Goal: Task Accomplishment & Management: Complete application form

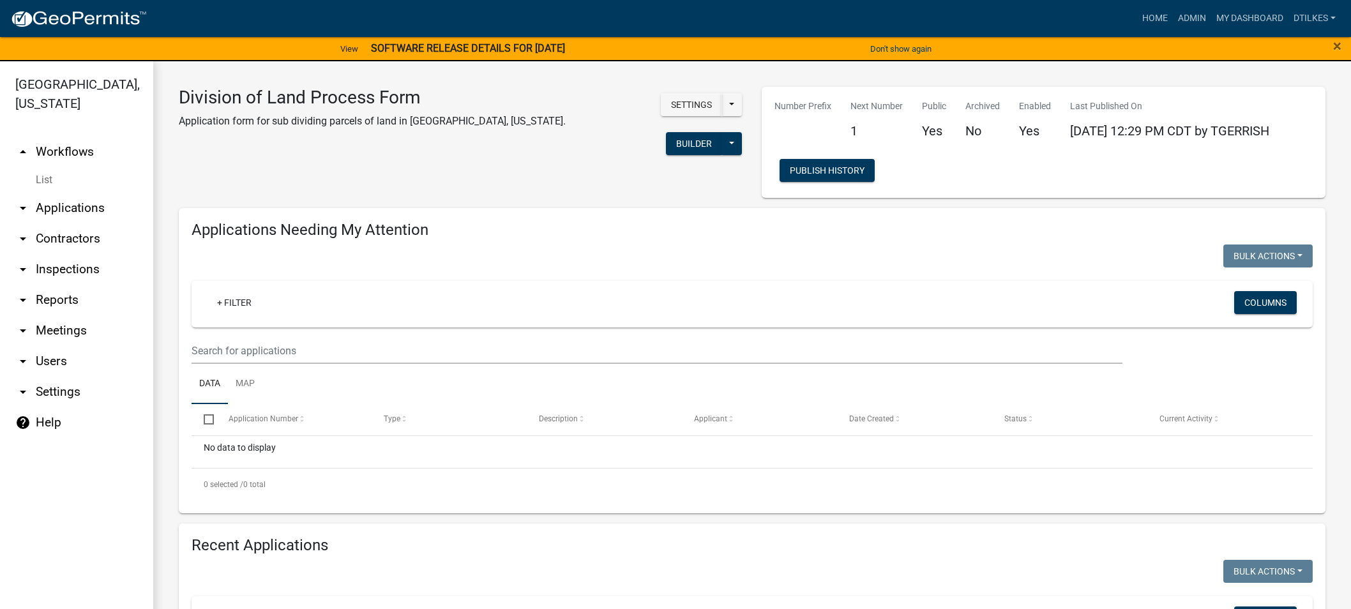
select select "2: 50"
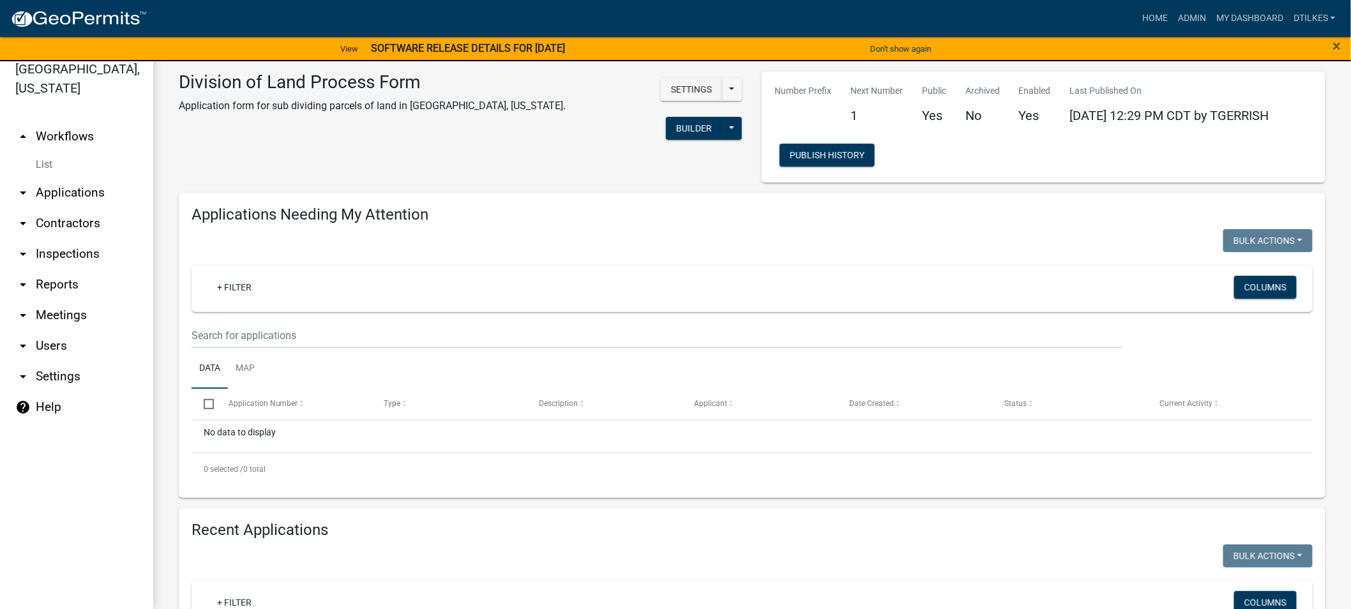
scroll to position [284, 0]
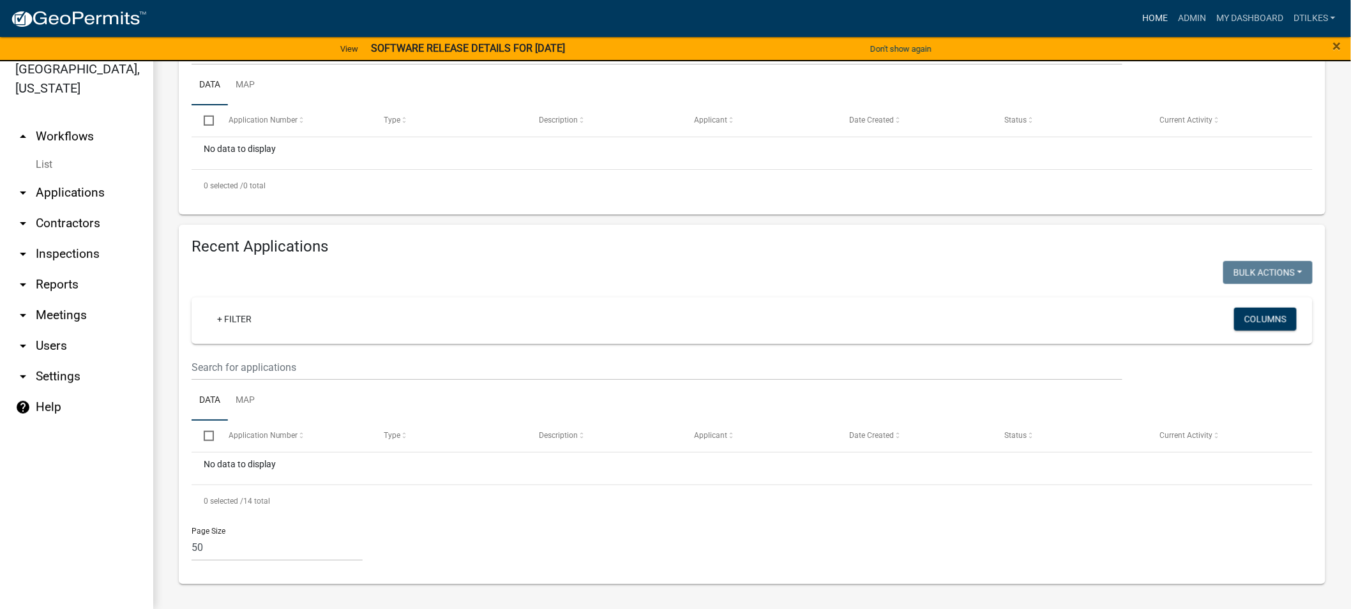
click at [1157, 16] on link "Home" at bounding box center [1156, 18] width 36 height 24
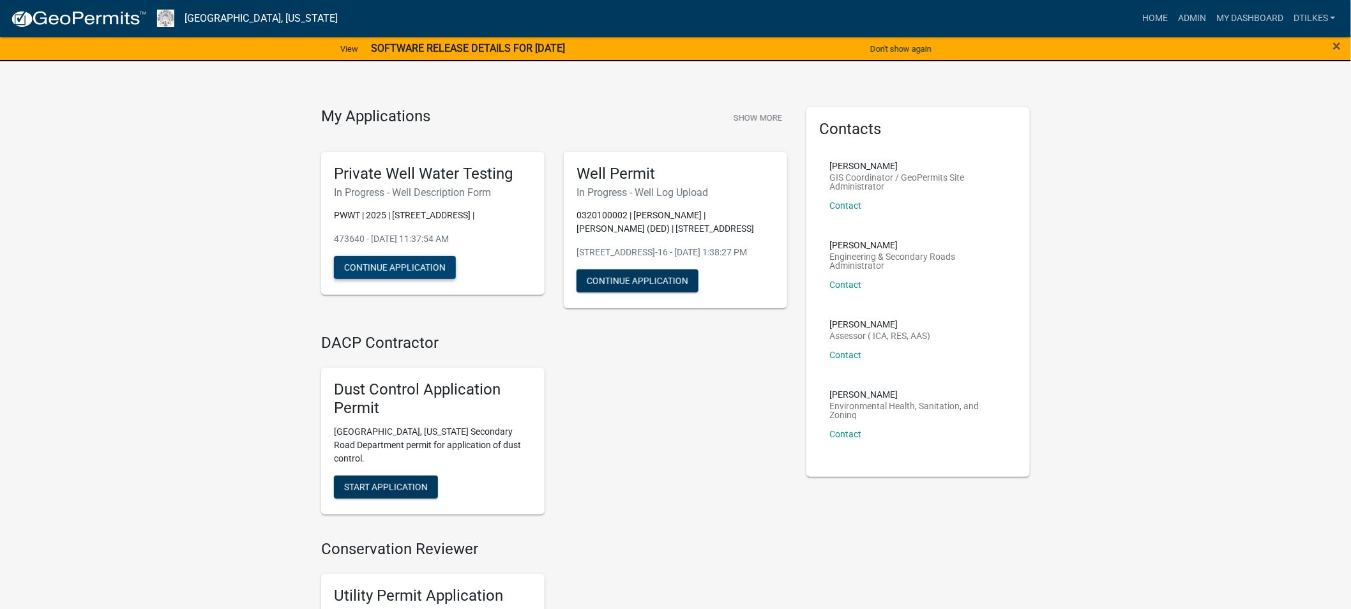
click at [386, 262] on button "Continue Application" at bounding box center [395, 267] width 122 height 23
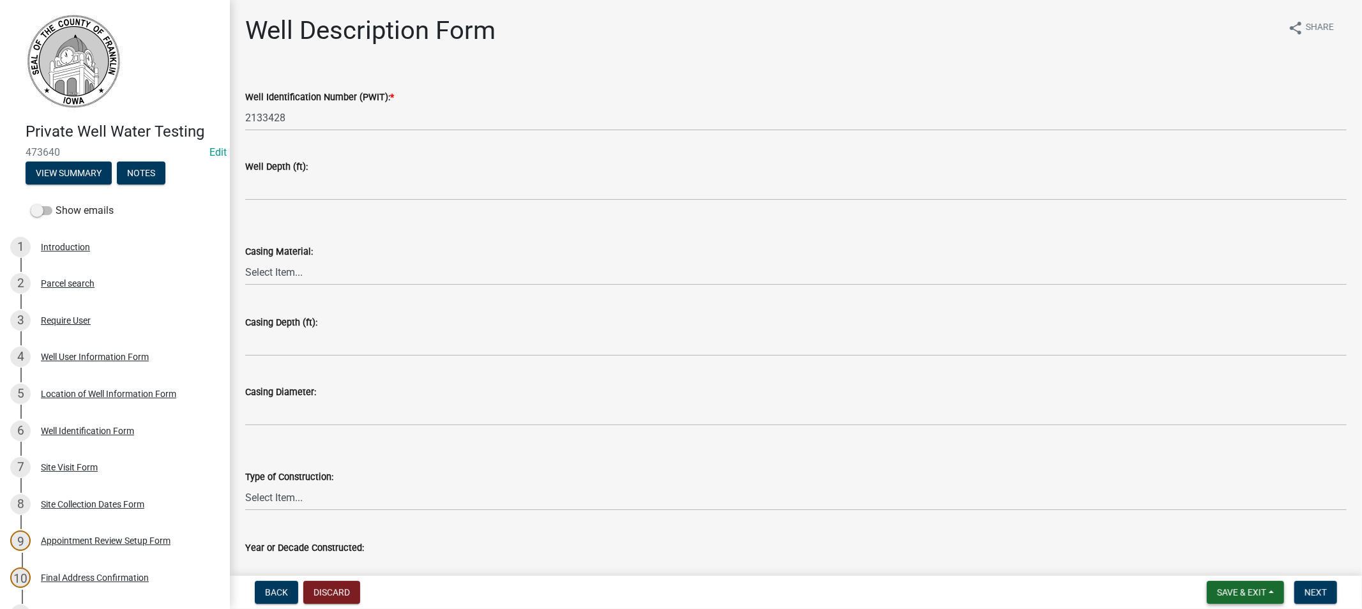
click at [1221, 594] on span "Save & Exit" at bounding box center [1241, 593] width 49 height 10
click at [1222, 567] on button "Save & Exit" at bounding box center [1233, 559] width 102 height 31
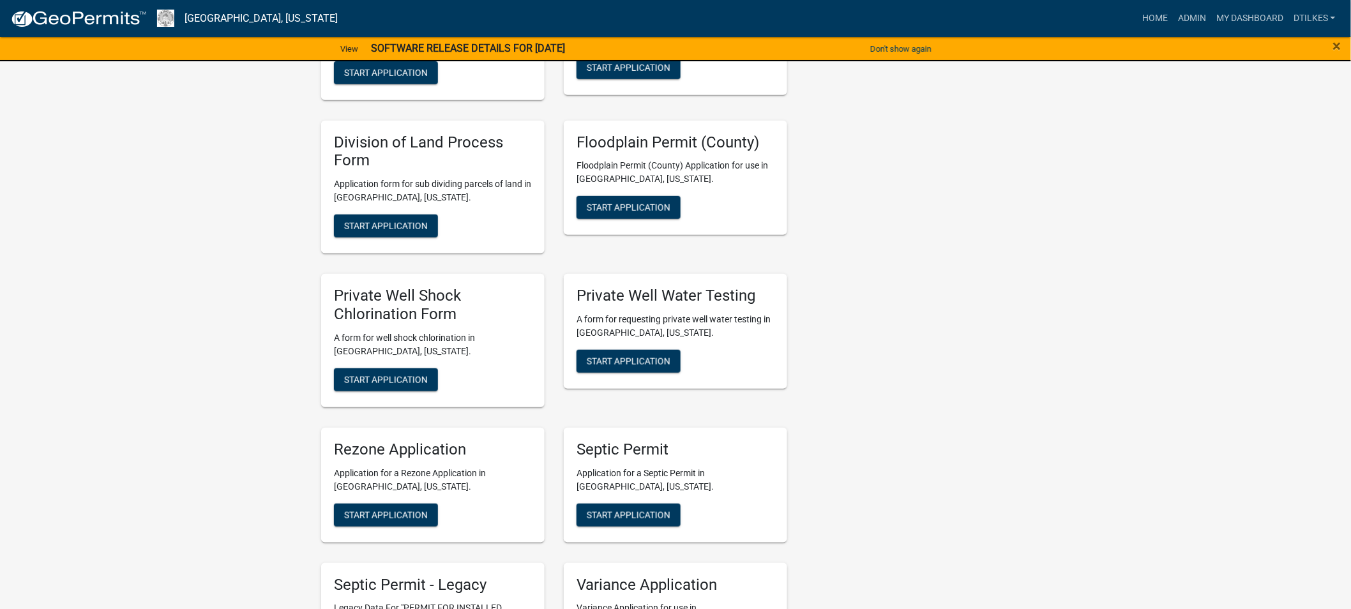
scroll to position [2412, 0]
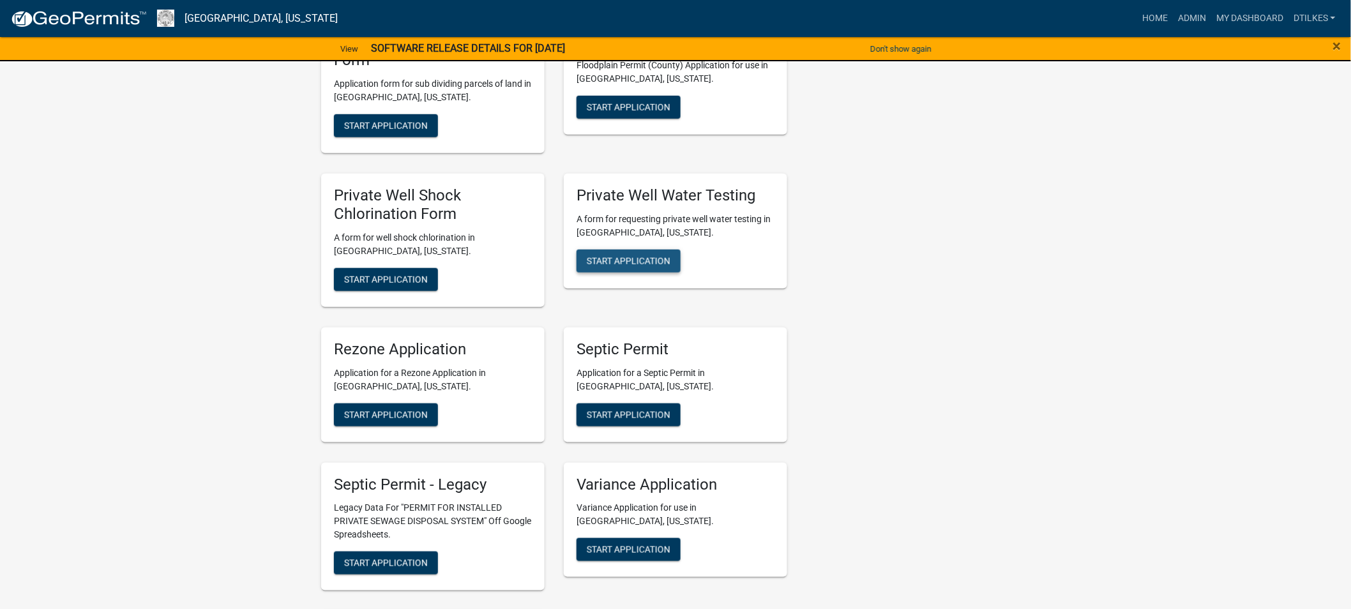
click at [620, 255] on span "Start Application" at bounding box center [629, 260] width 84 height 10
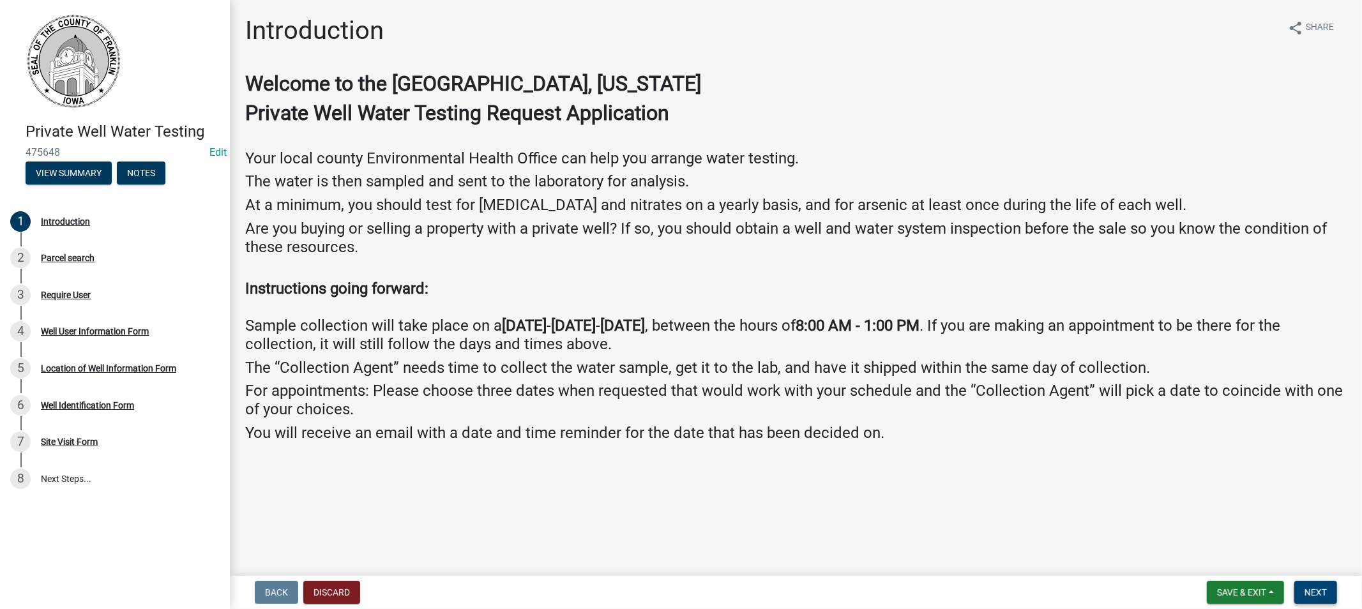
click at [1318, 590] on span "Next" at bounding box center [1316, 593] width 22 height 10
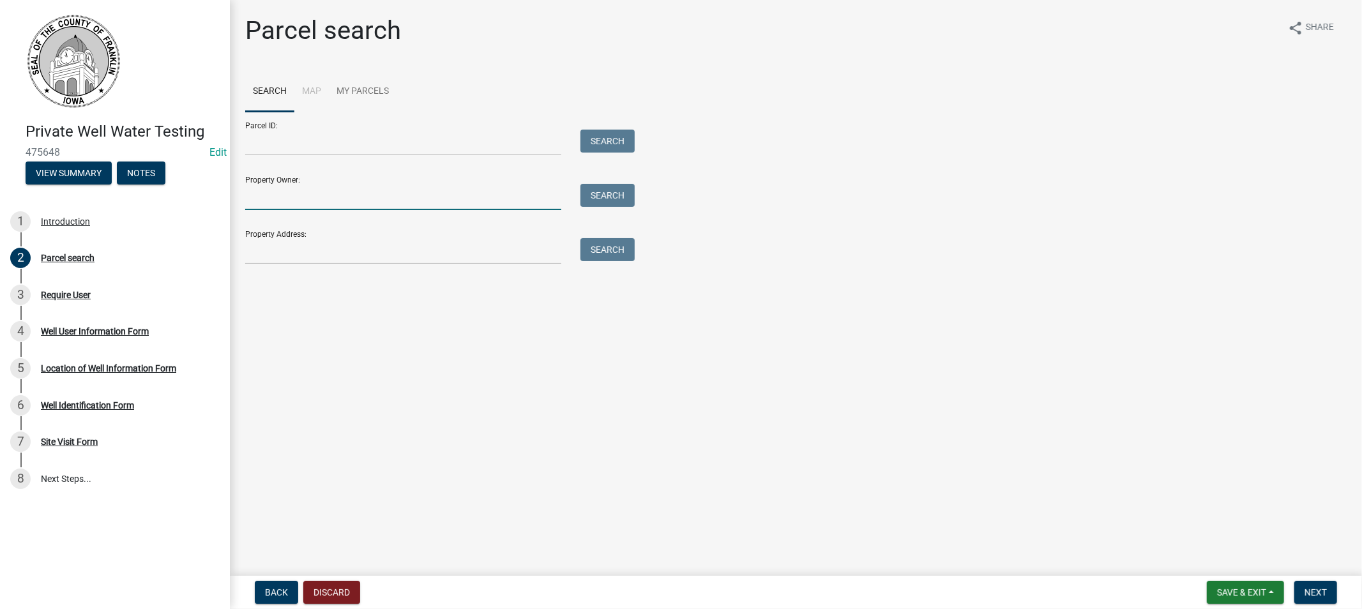
click at [275, 195] on input "Property Owner:" at bounding box center [403, 197] width 316 height 26
drag, startPoint x: 277, startPoint y: 247, endPoint x: 307, endPoint y: 247, distance: 29.4
click at [278, 247] on input "Property Address:" at bounding box center [403, 251] width 316 height 26
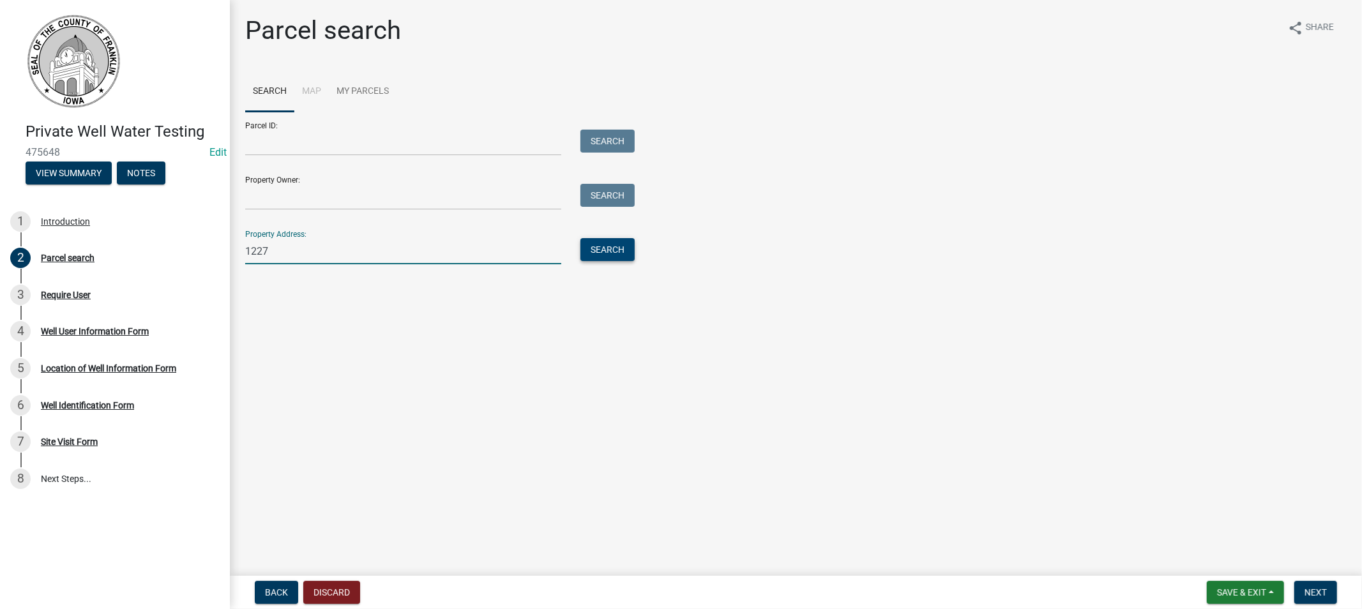
type input "1227"
click at [598, 252] on button "Search" at bounding box center [608, 249] width 54 height 23
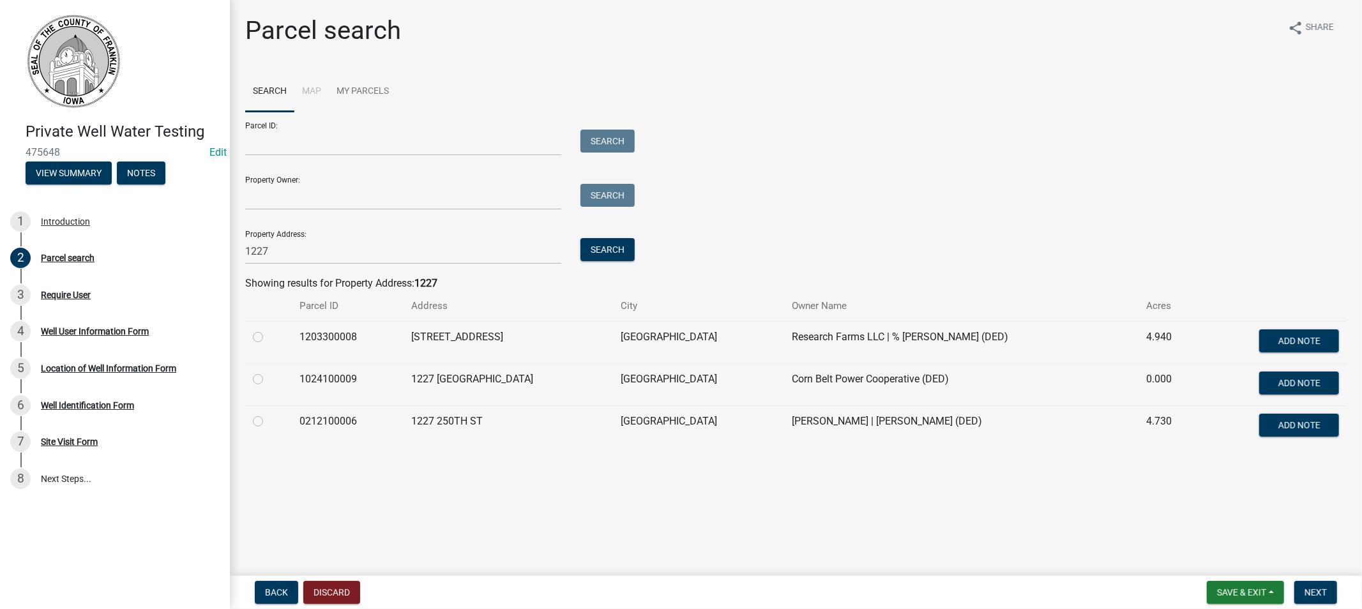
click at [268, 414] on label at bounding box center [268, 414] width 0 height 0
click at [268, 422] on input "radio" at bounding box center [272, 418] width 8 height 8
radio input "true"
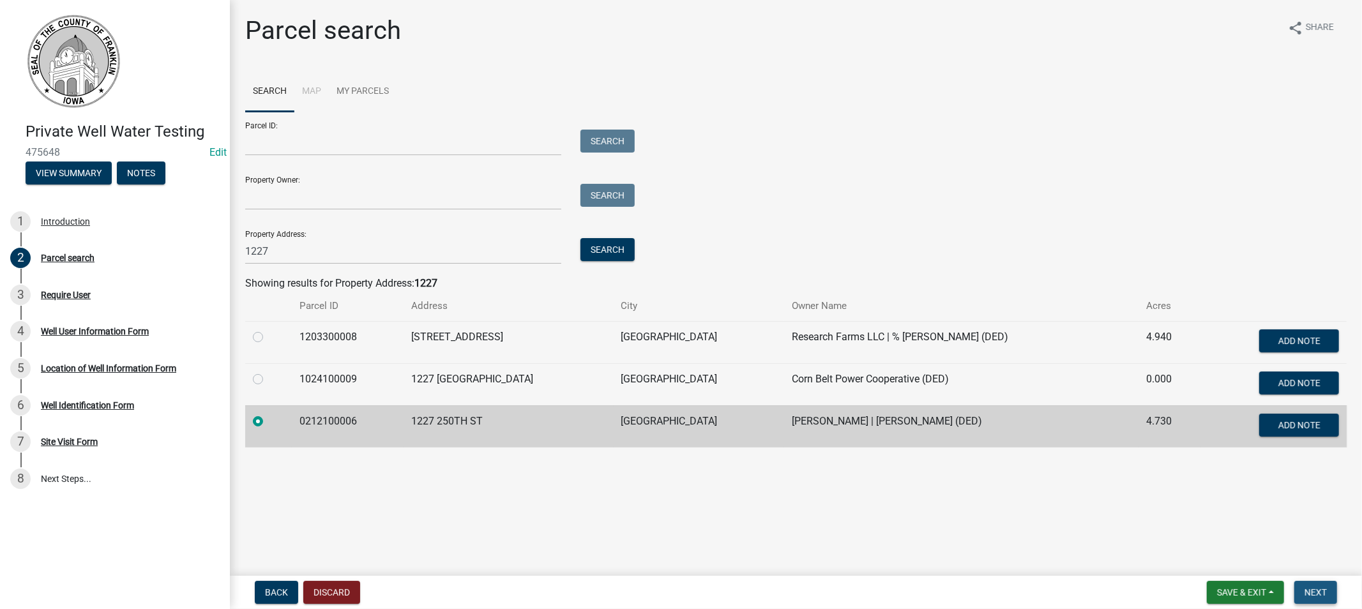
click at [1306, 588] on span "Next" at bounding box center [1316, 593] width 22 height 10
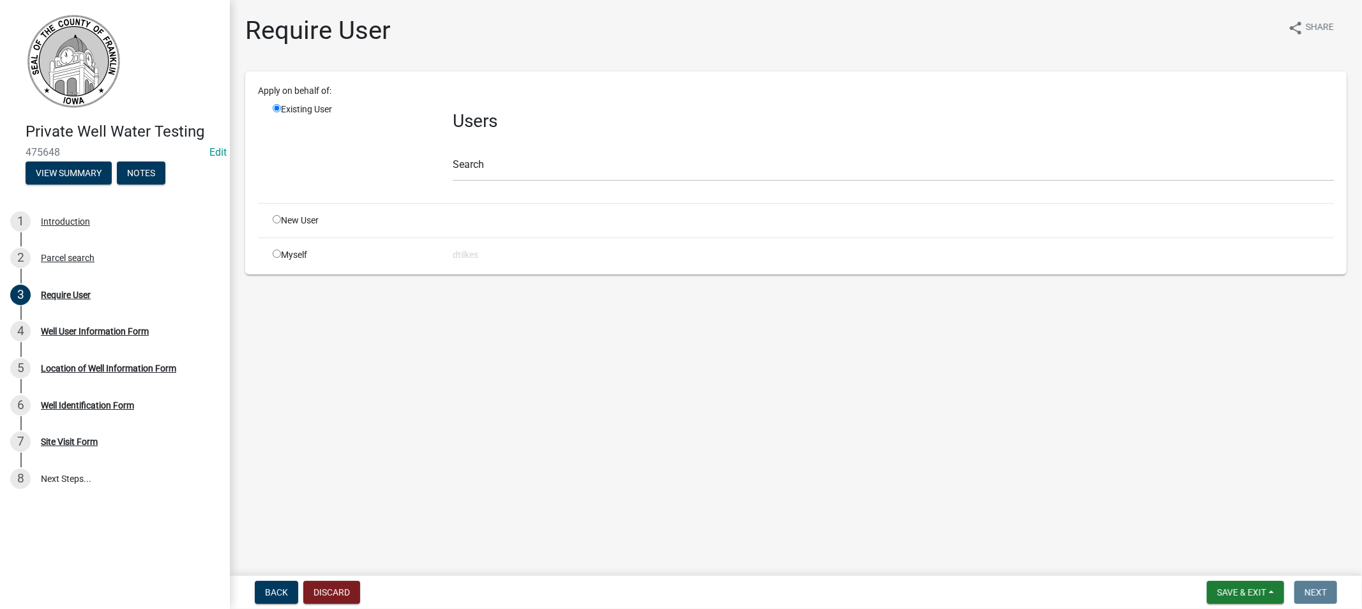
click at [282, 256] on div "Myself" at bounding box center [353, 254] width 180 height 13
click at [277, 254] on input "radio" at bounding box center [277, 254] width 8 height 8
radio input "true"
radio input "false"
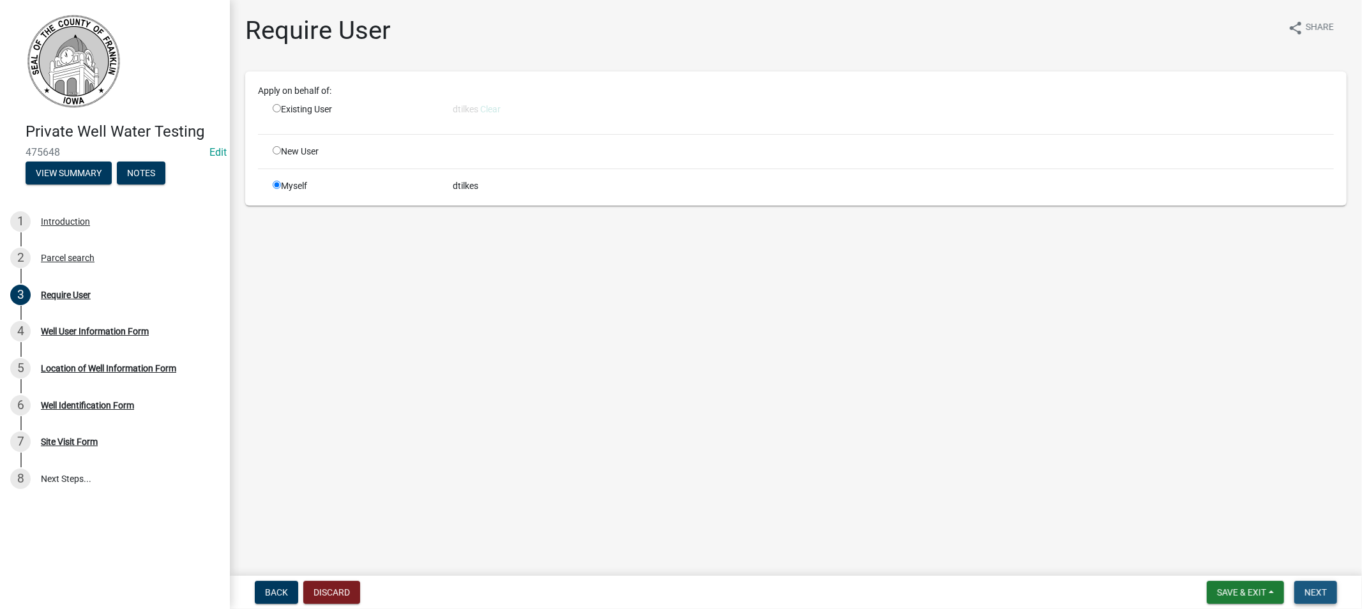
click at [1305, 590] on span "Next" at bounding box center [1316, 593] width 22 height 10
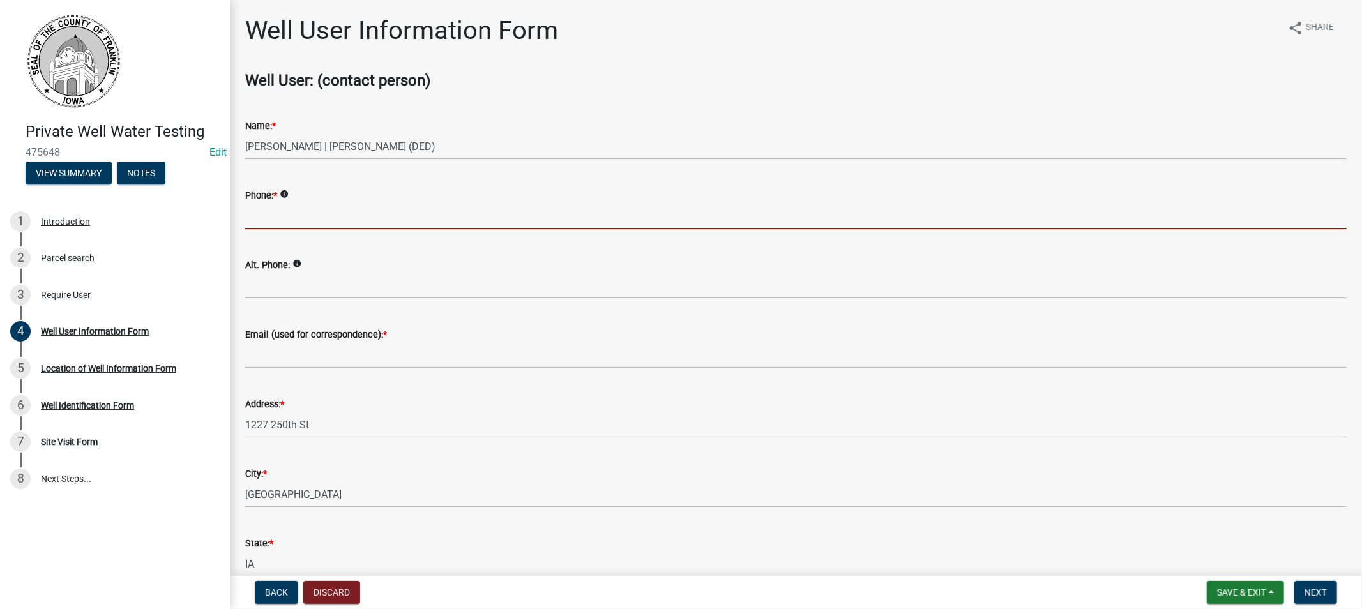
click at [295, 225] on input "Phone: *" at bounding box center [796, 216] width 1102 height 26
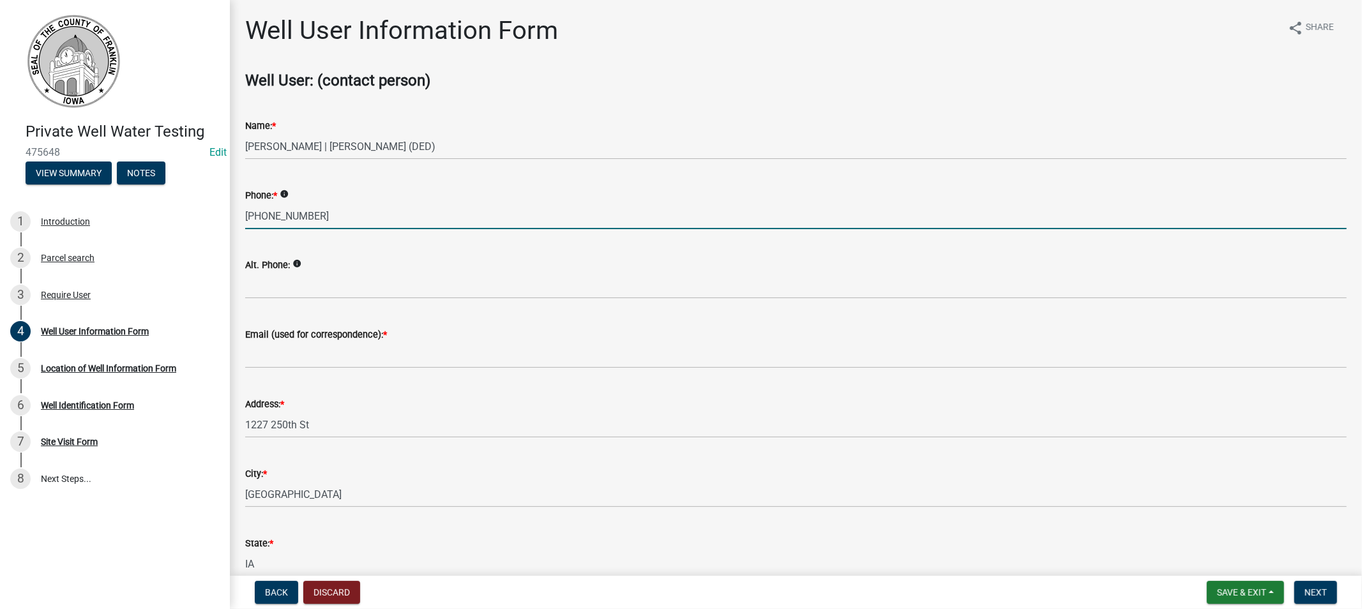
type input "[PHONE_NUMBER]"
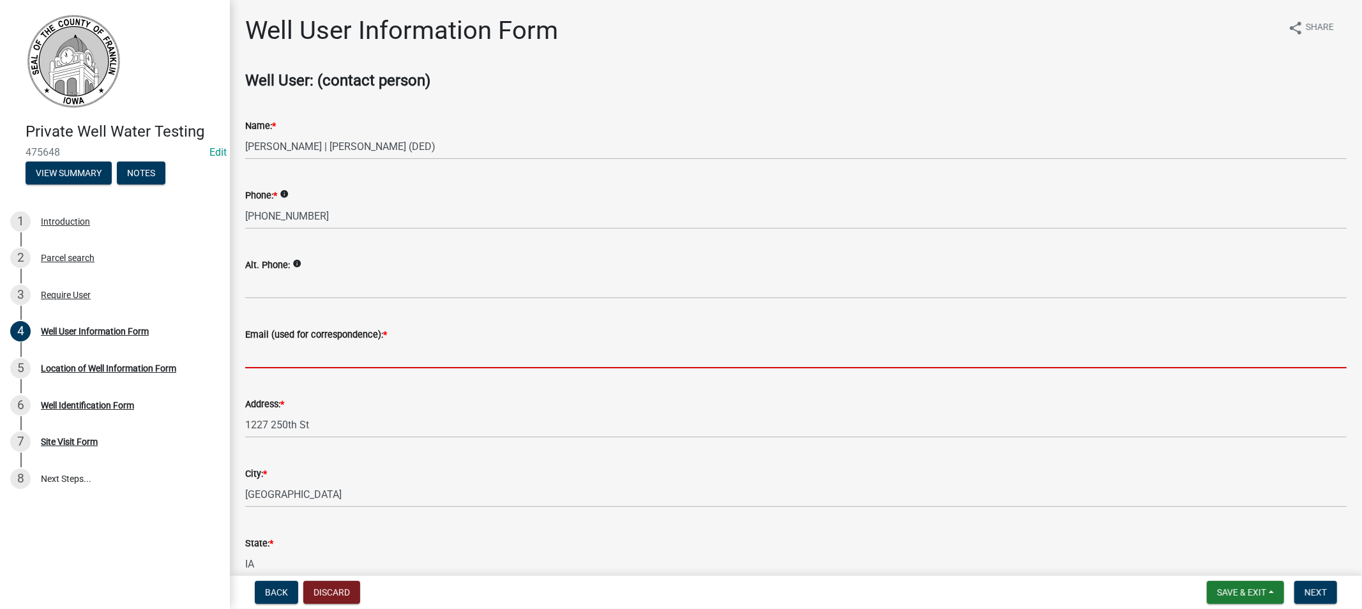
click at [283, 361] on input "Email (used for correspondence): *" at bounding box center [796, 355] width 1102 height 26
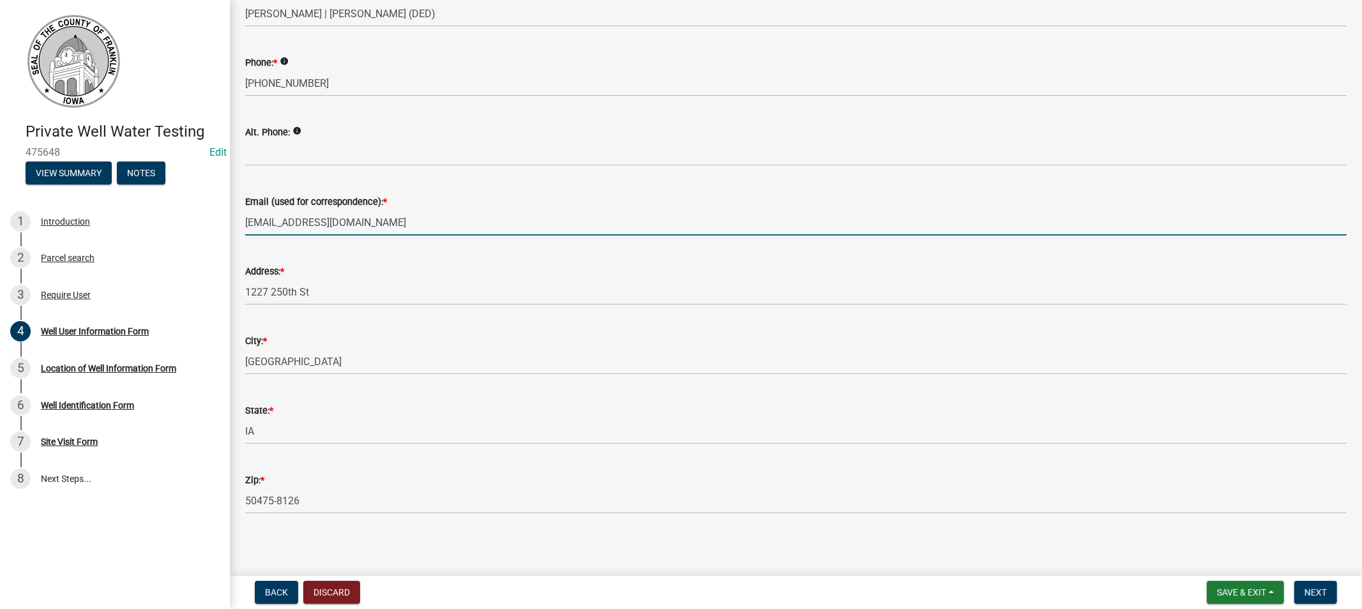
scroll to position [135, 0]
type input "[EMAIL_ADDRESS][DOMAIN_NAME]"
click at [1304, 588] on button "Next" at bounding box center [1316, 592] width 43 height 23
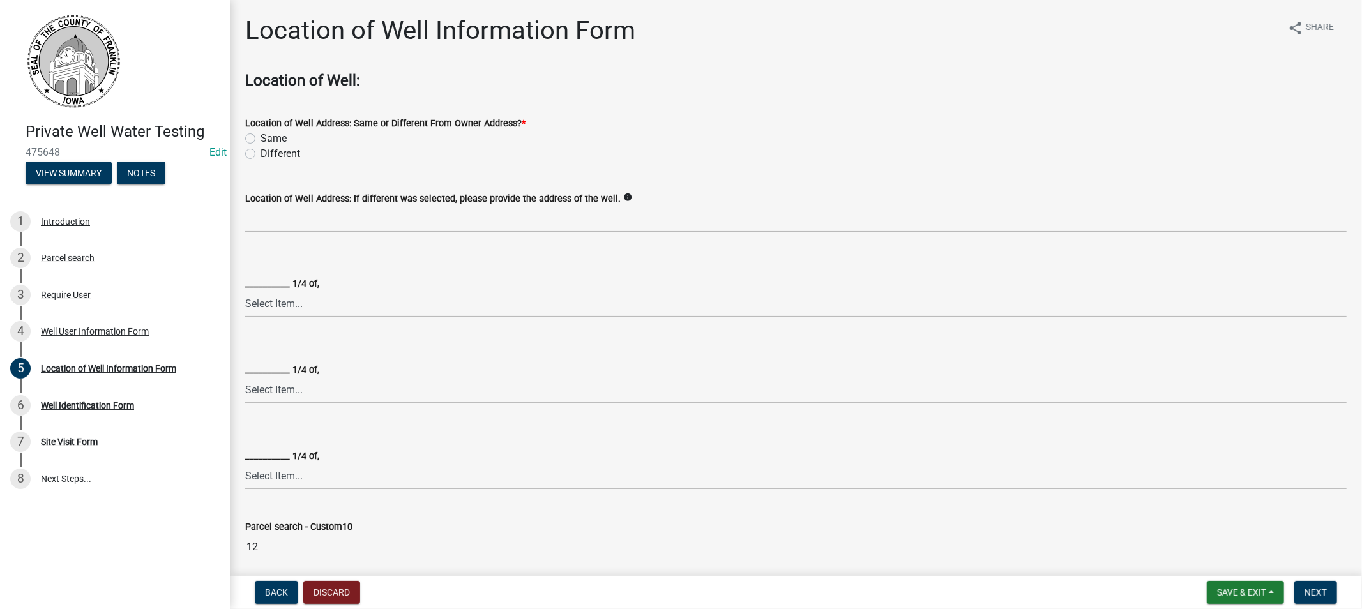
click at [261, 138] on label "Same" at bounding box center [274, 138] width 26 height 15
click at [261, 138] on input "Same" at bounding box center [265, 135] width 8 height 8
radio input "true"
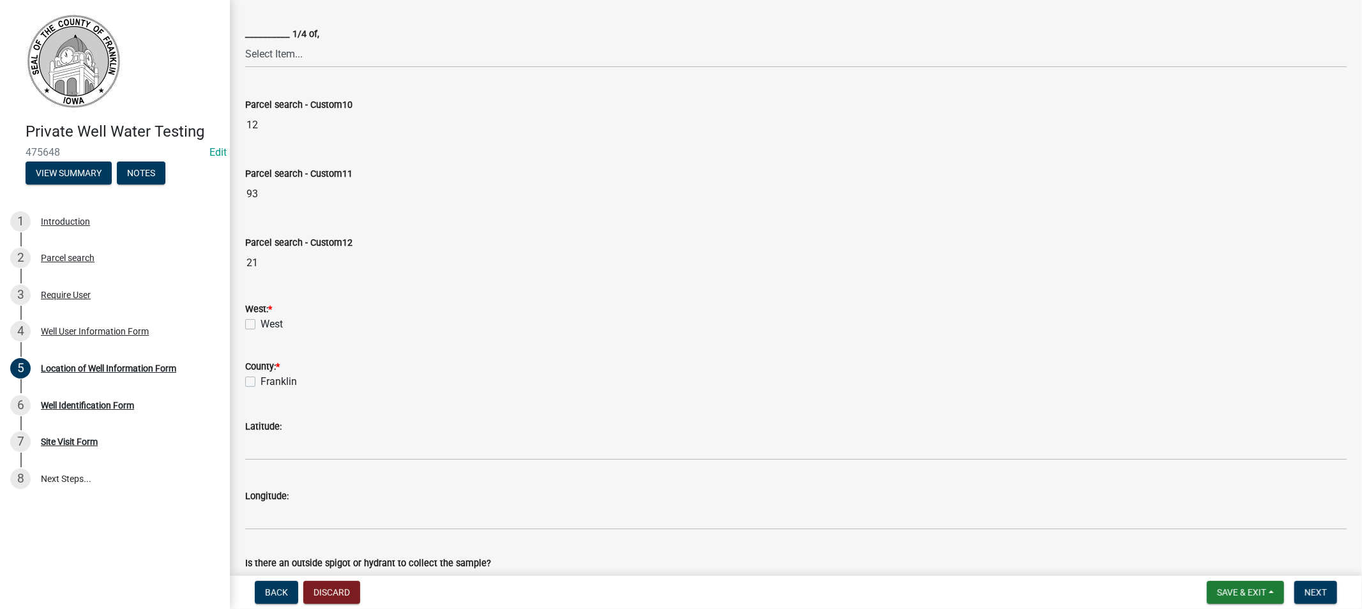
scroll to position [425, 0]
click at [261, 317] on label "West" at bounding box center [272, 321] width 22 height 15
click at [261, 317] on input "West" at bounding box center [265, 318] width 8 height 8
checkbox input "true"
click at [261, 378] on label "Franklin" at bounding box center [279, 378] width 36 height 15
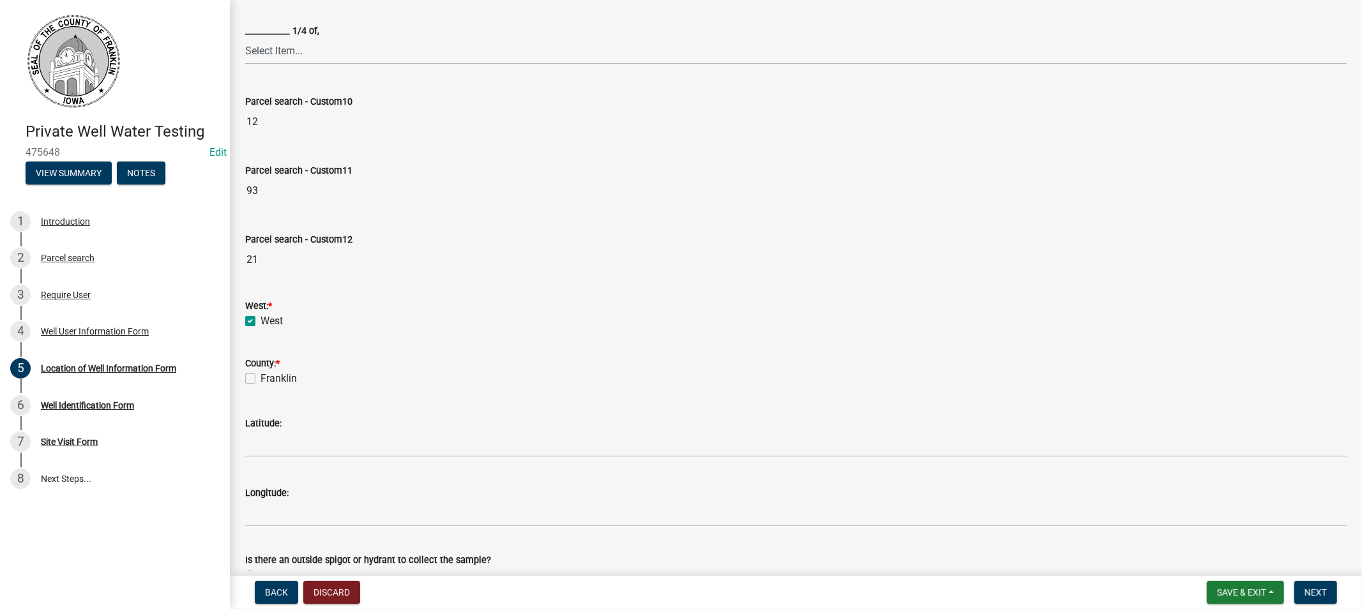
click at [261, 378] on input "Franklin" at bounding box center [265, 375] width 8 height 8
checkbox input "true"
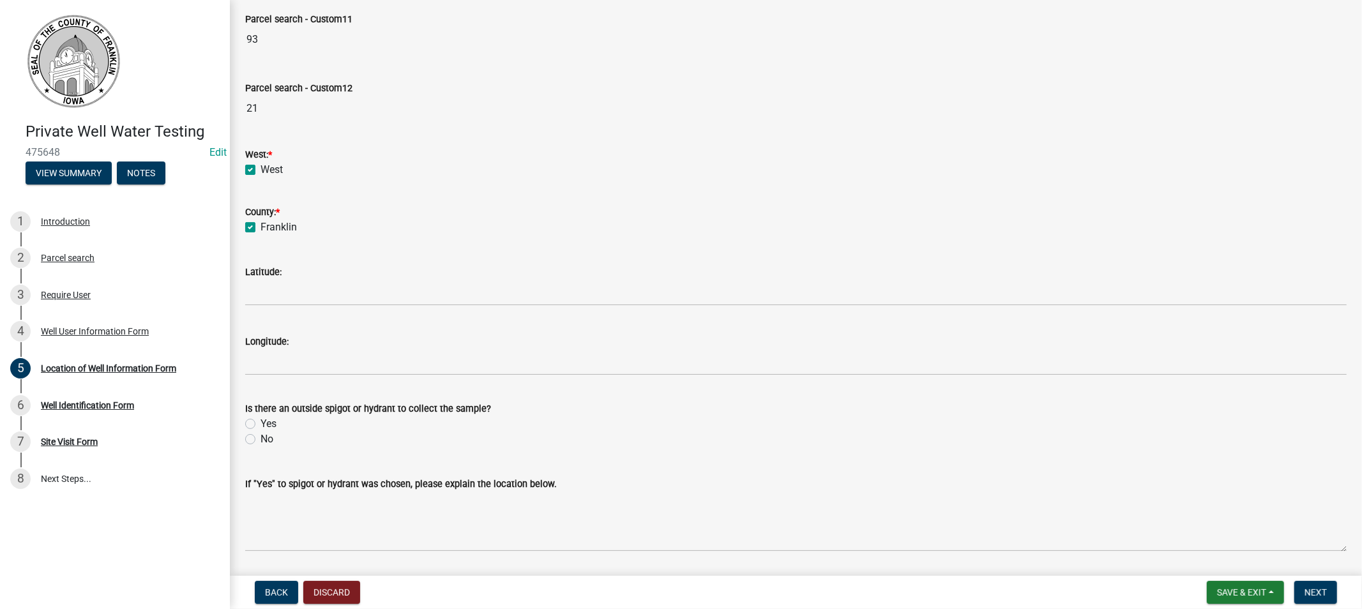
scroll to position [617, 0]
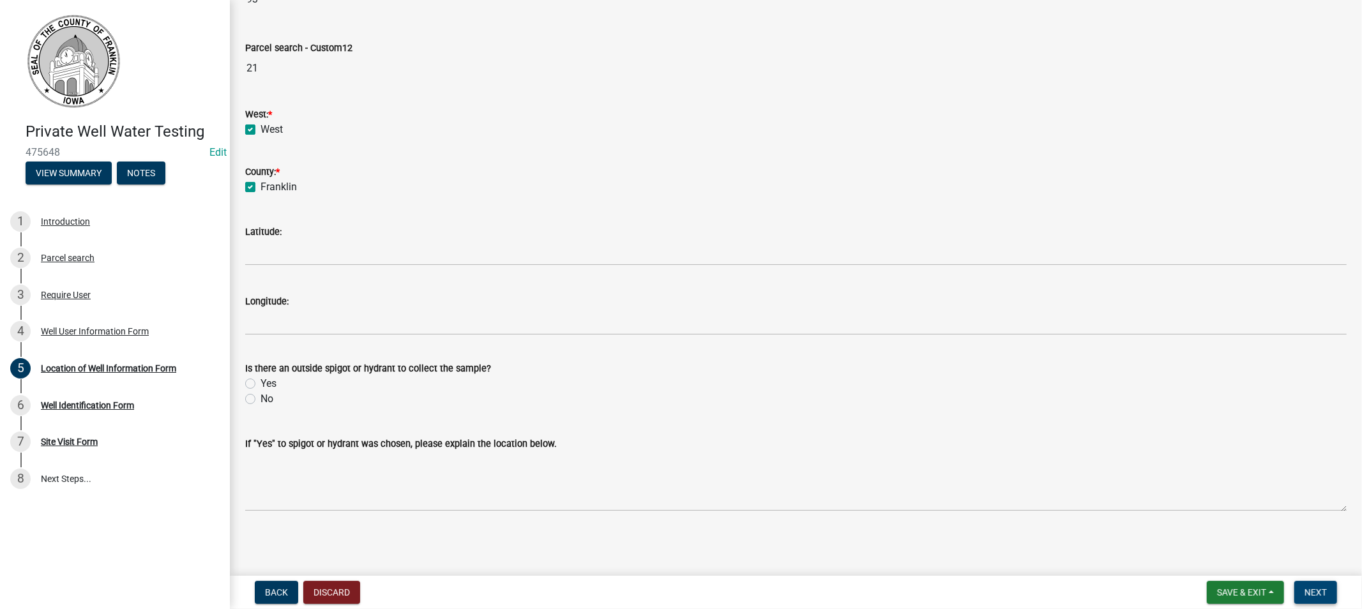
click at [1332, 591] on button "Next" at bounding box center [1316, 592] width 43 height 23
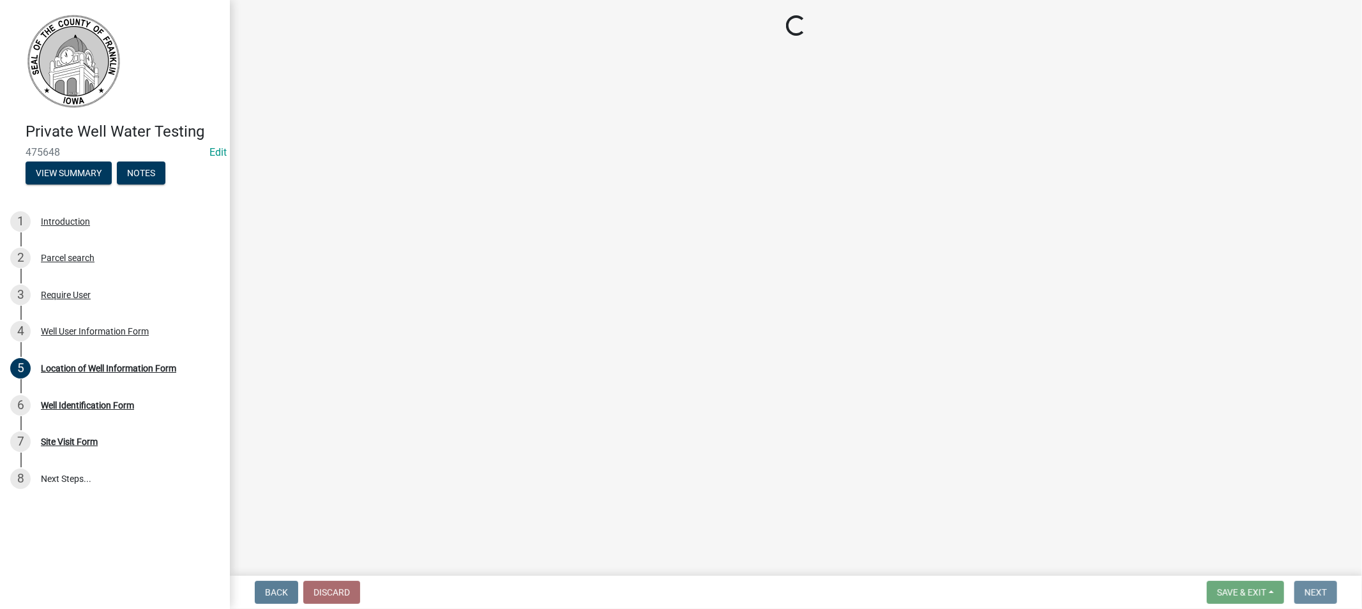
scroll to position [0, 0]
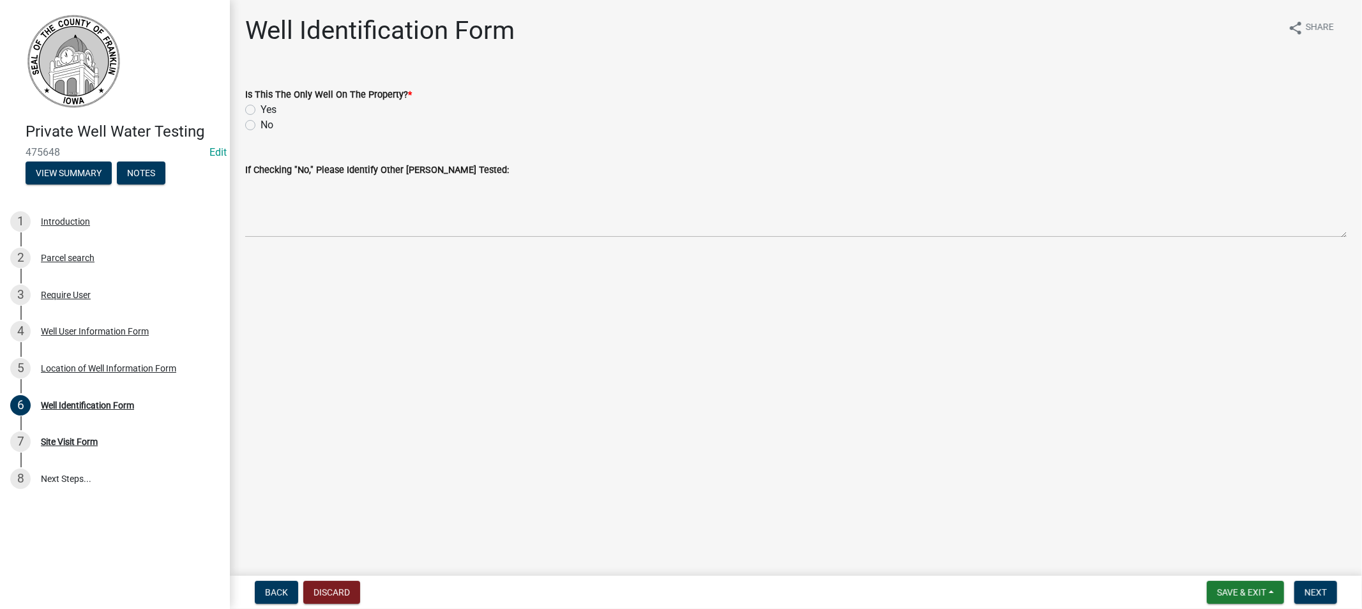
click at [261, 110] on label "Yes" at bounding box center [269, 109] width 16 height 15
click at [261, 110] on input "Yes" at bounding box center [265, 106] width 8 height 8
radio input "true"
click at [1303, 590] on button "Next" at bounding box center [1316, 592] width 43 height 23
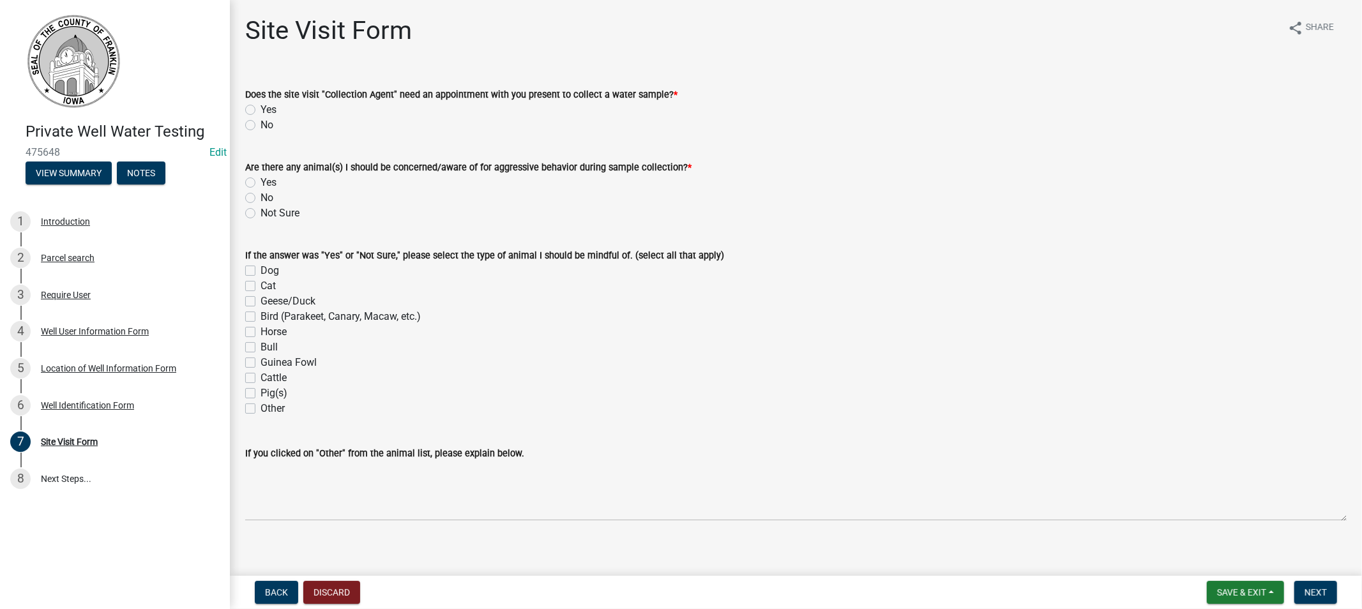
click at [261, 126] on label "No" at bounding box center [267, 125] width 13 height 15
click at [261, 126] on input "No" at bounding box center [265, 122] width 8 height 8
radio input "true"
click at [261, 195] on label "No" at bounding box center [267, 197] width 13 height 15
click at [261, 195] on input "No" at bounding box center [265, 194] width 8 height 8
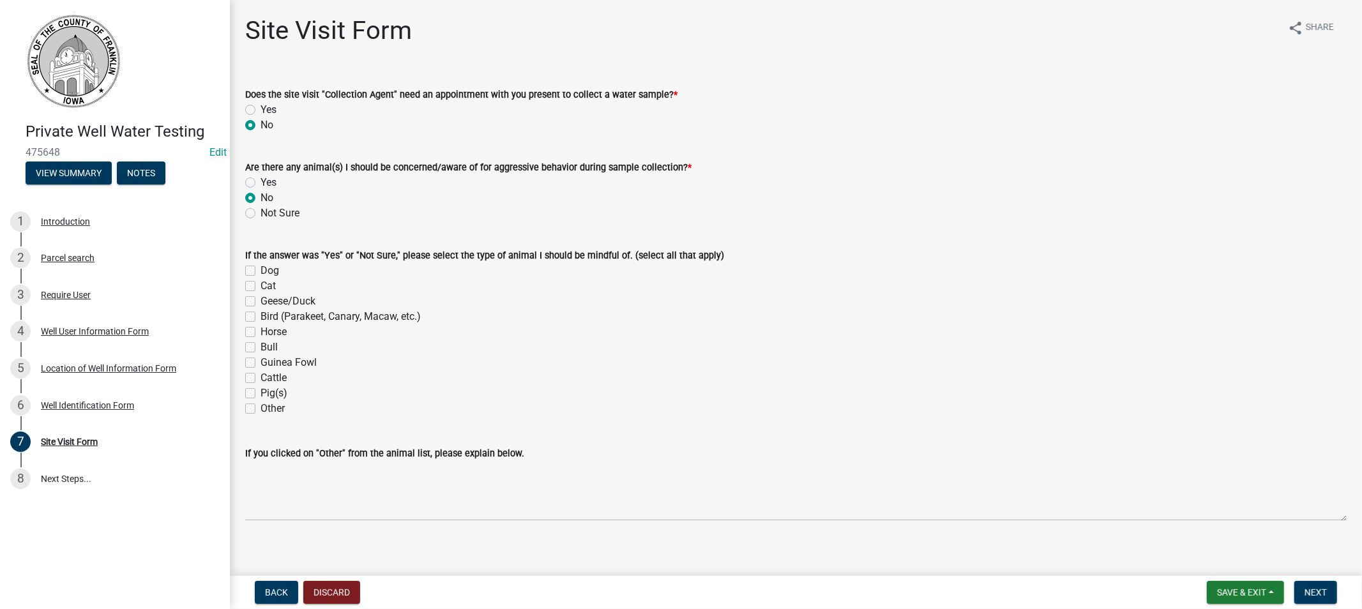
radio input "true"
click at [1313, 593] on span "Next" at bounding box center [1316, 593] width 22 height 10
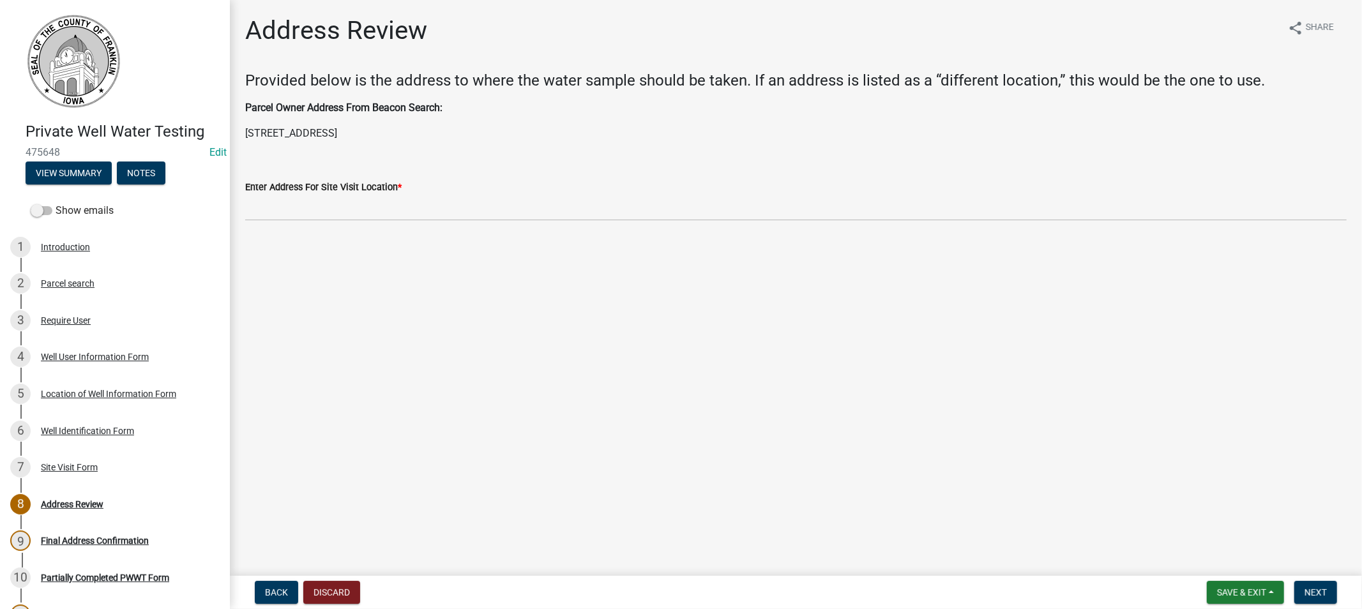
drag, startPoint x: 429, startPoint y: 132, endPoint x: 244, endPoint y: 126, distance: 185.3
click at [244, 126] on div "Parcel Owner Address From [GEOGRAPHIC_DATA] Search: [STREET_ADDRESS]" at bounding box center [796, 120] width 1121 height 41
copy p "[STREET_ADDRESS]"
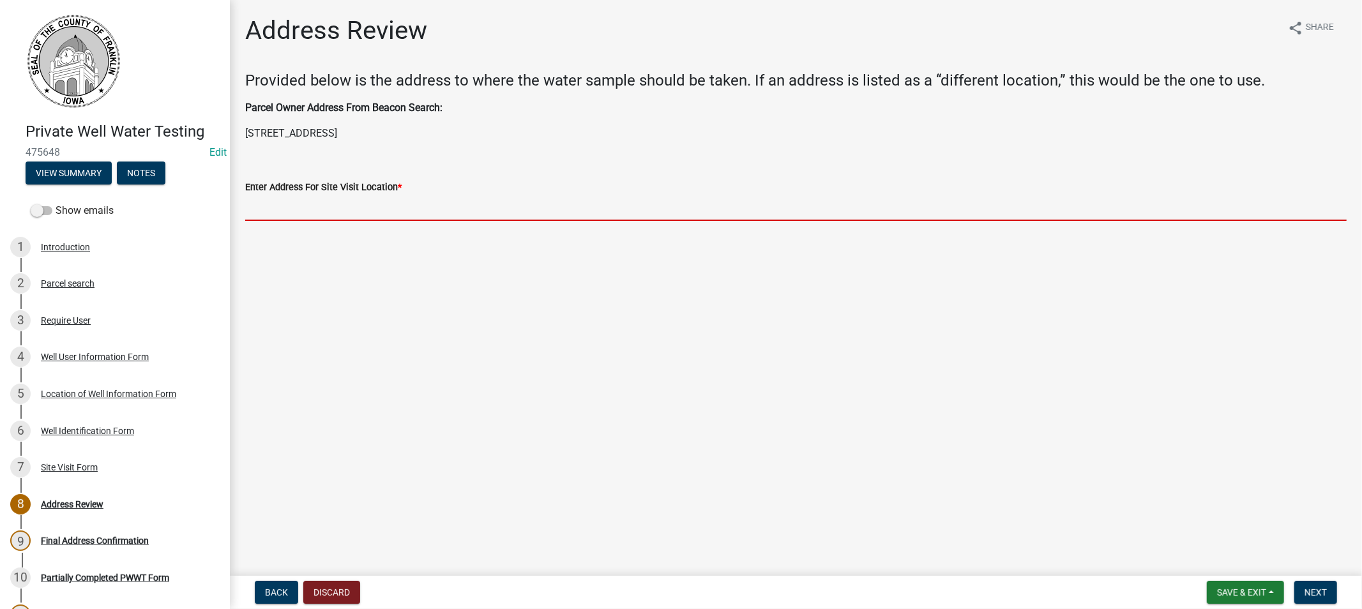
click at [291, 209] on input "Enter Address For Site Visit Location *" at bounding box center [796, 208] width 1102 height 26
paste input "[STREET_ADDRESS]"
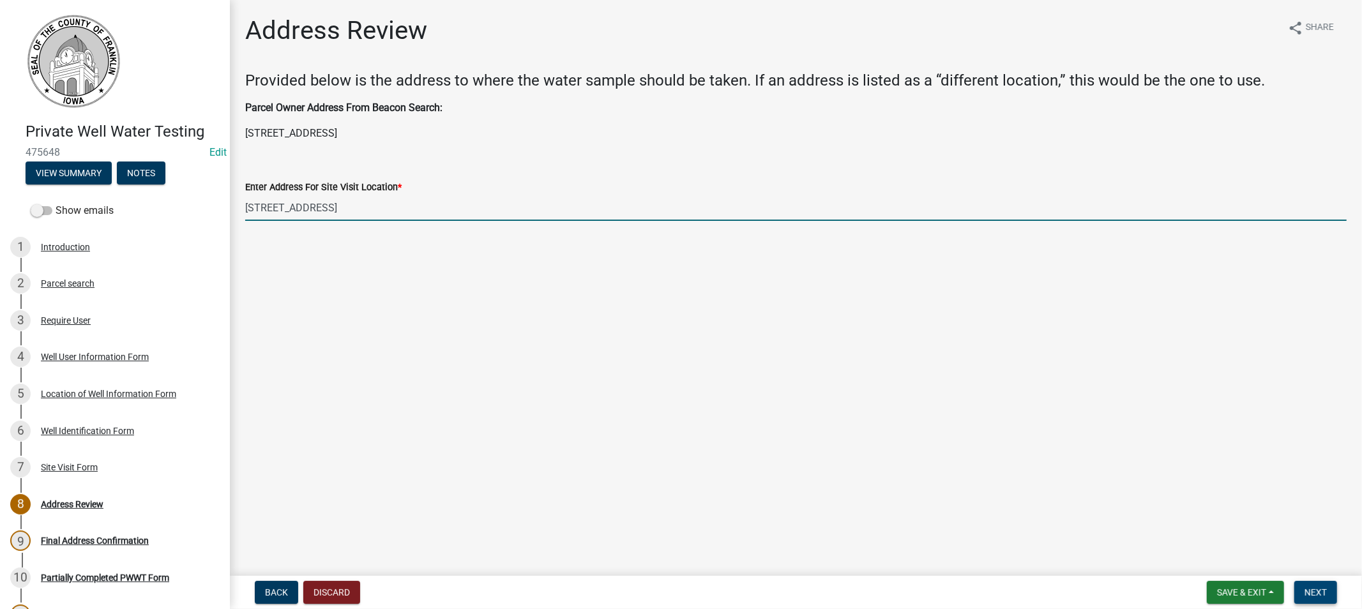
type input "[STREET_ADDRESS]"
click at [1319, 590] on span "Next" at bounding box center [1316, 593] width 22 height 10
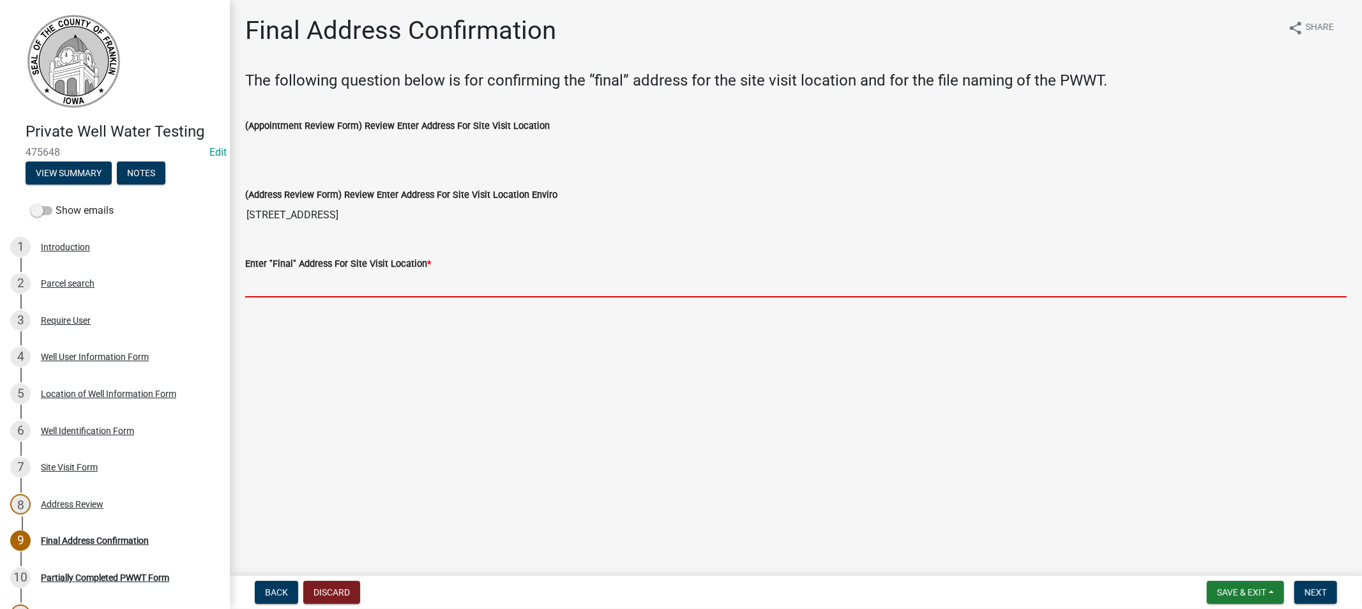
click at [310, 295] on input "Enter "Final" Address For Site Visit Location *" at bounding box center [796, 284] width 1102 height 26
paste input "[STREET_ADDRESS]"
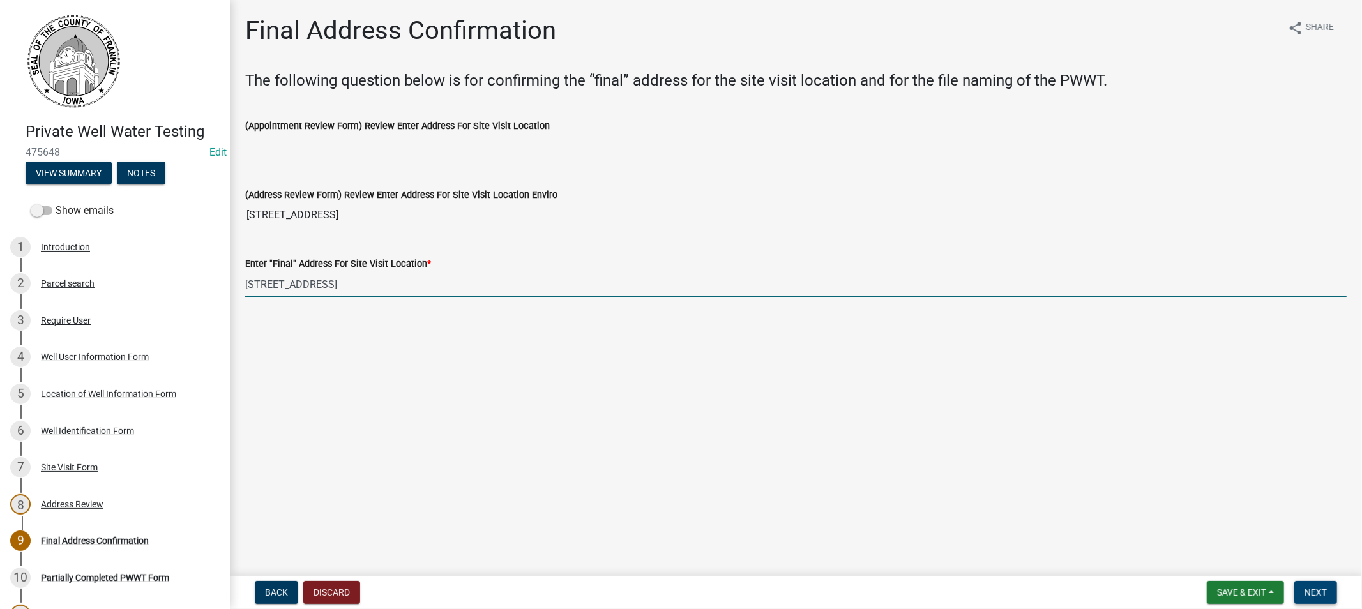
type input "[STREET_ADDRESS]"
click at [1313, 595] on span "Next" at bounding box center [1316, 593] width 22 height 10
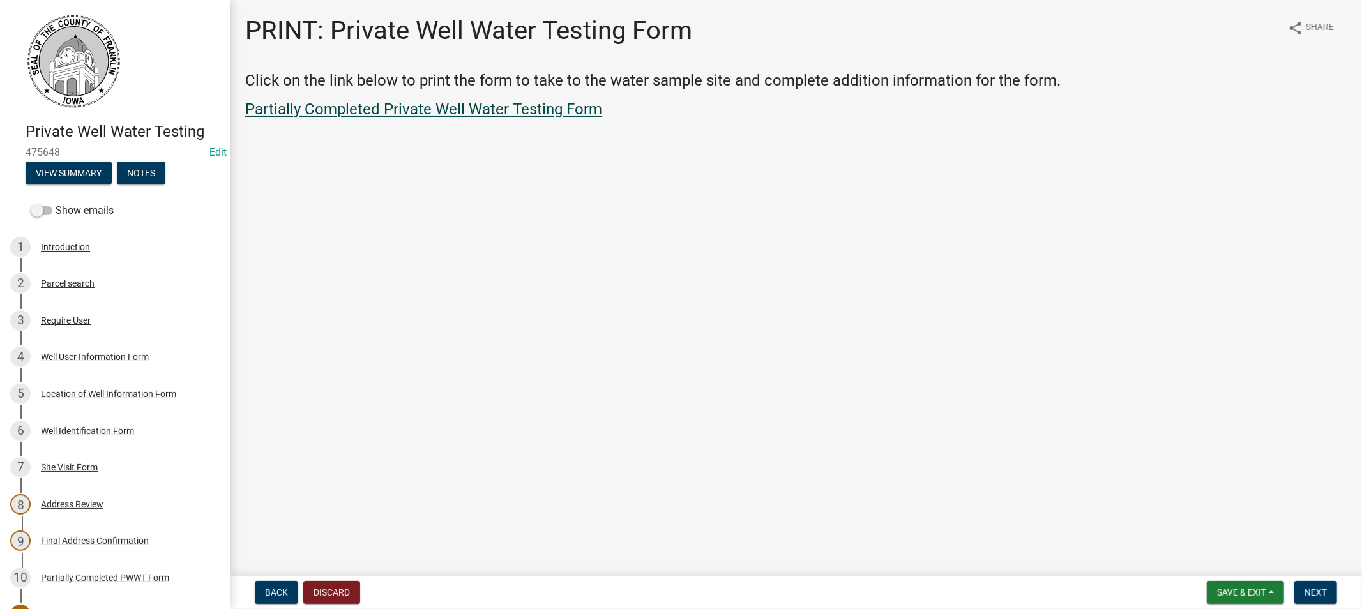
click at [406, 106] on link "Partially Completed Private Well Water Testing Form" at bounding box center [423, 109] width 357 height 18
click at [1318, 597] on span "Next" at bounding box center [1316, 593] width 22 height 10
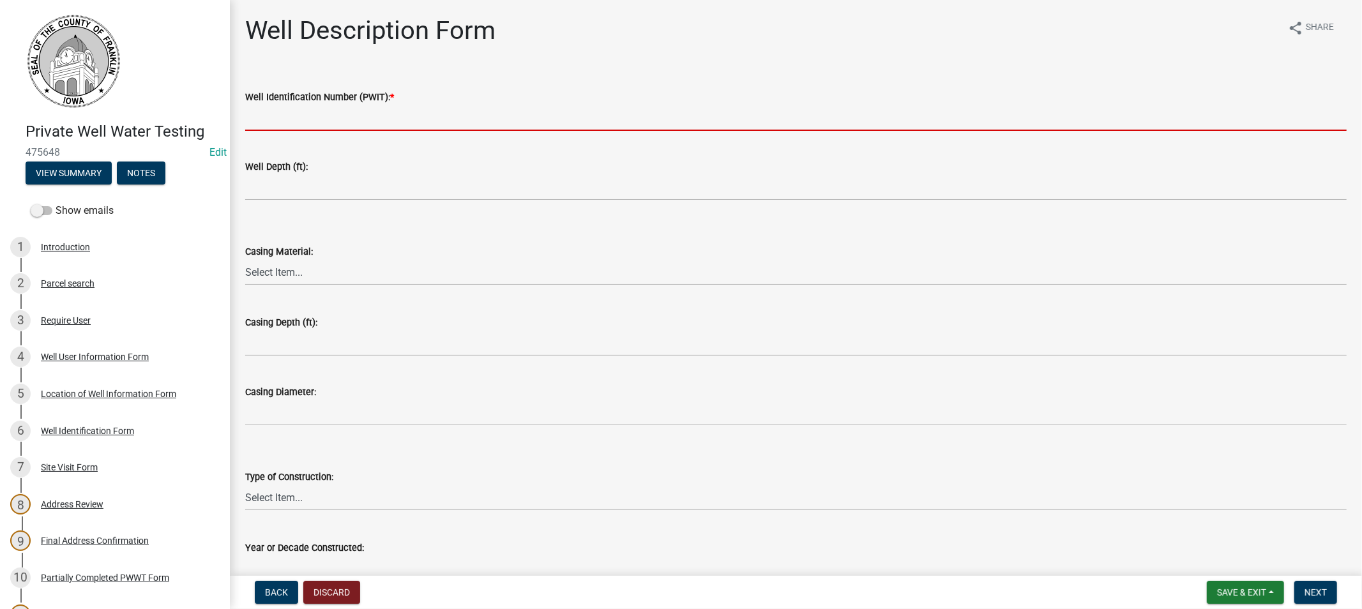
click at [275, 109] on input "Well Identification Number (PWIT): *" at bounding box center [796, 118] width 1102 height 26
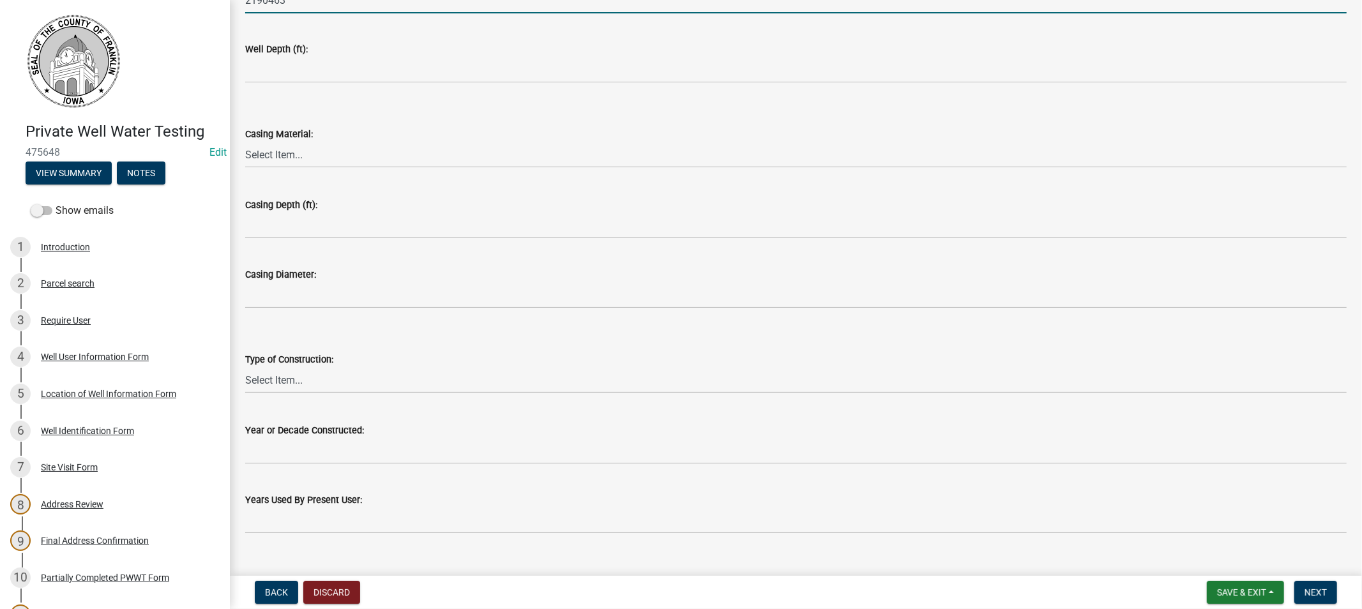
scroll to position [139, 0]
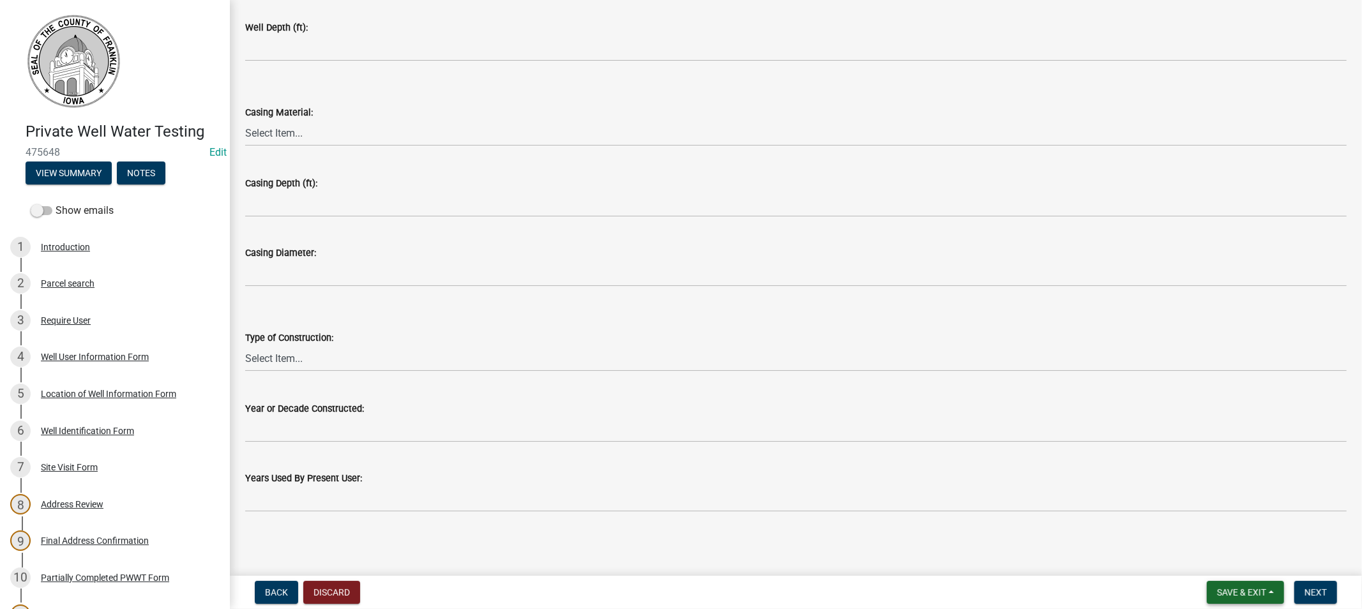
type input "2190463"
click at [1240, 591] on span "Save & Exit" at bounding box center [1241, 593] width 49 height 10
click at [1217, 566] on button "Save & Exit" at bounding box center [1233, 559] width 102 height 31
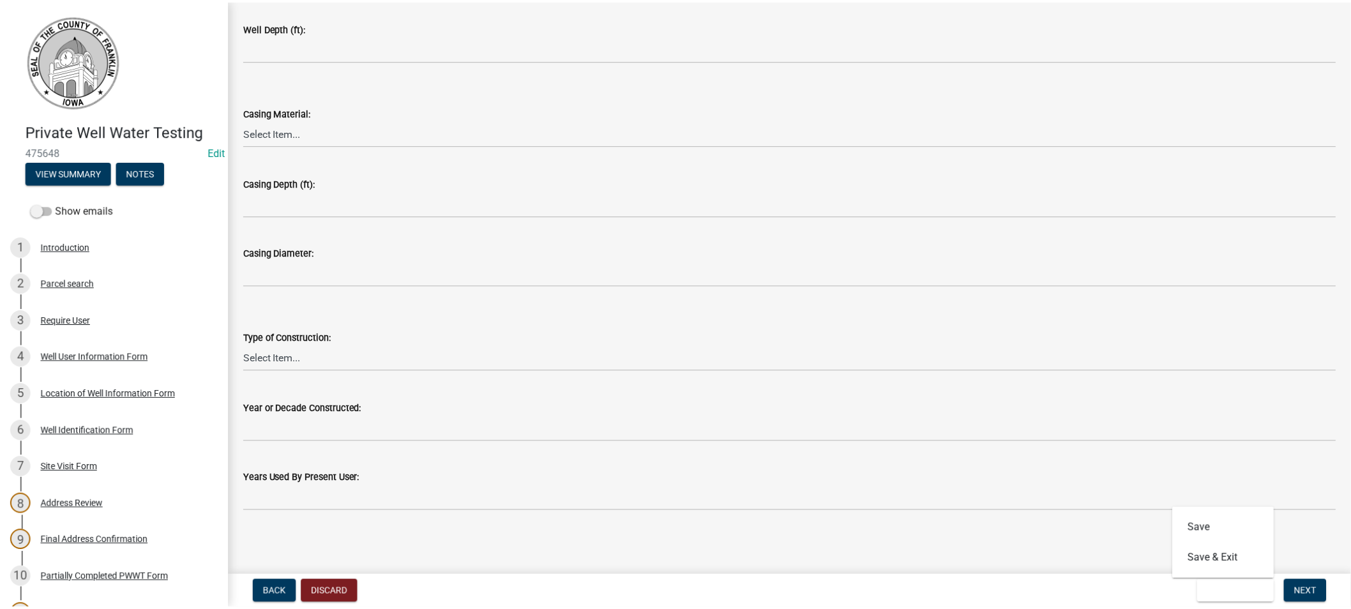
scroll to position [0, 0]
